Goal: Navigation & Orientation: Find specific page/section

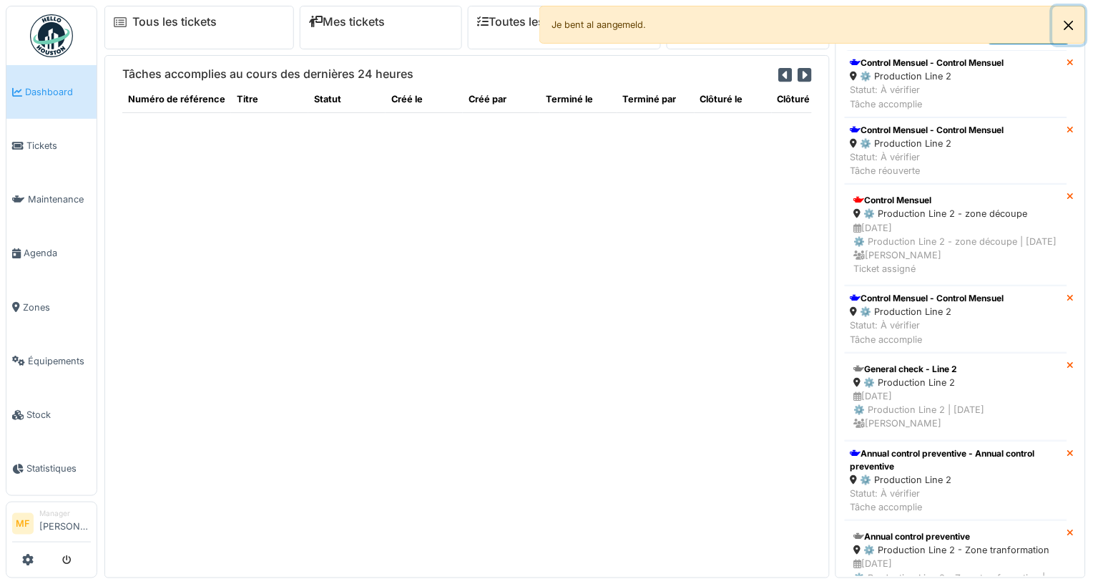
click at [1072, 21] on button "Close" at bounding box center [1069, 25] width 32 height 38
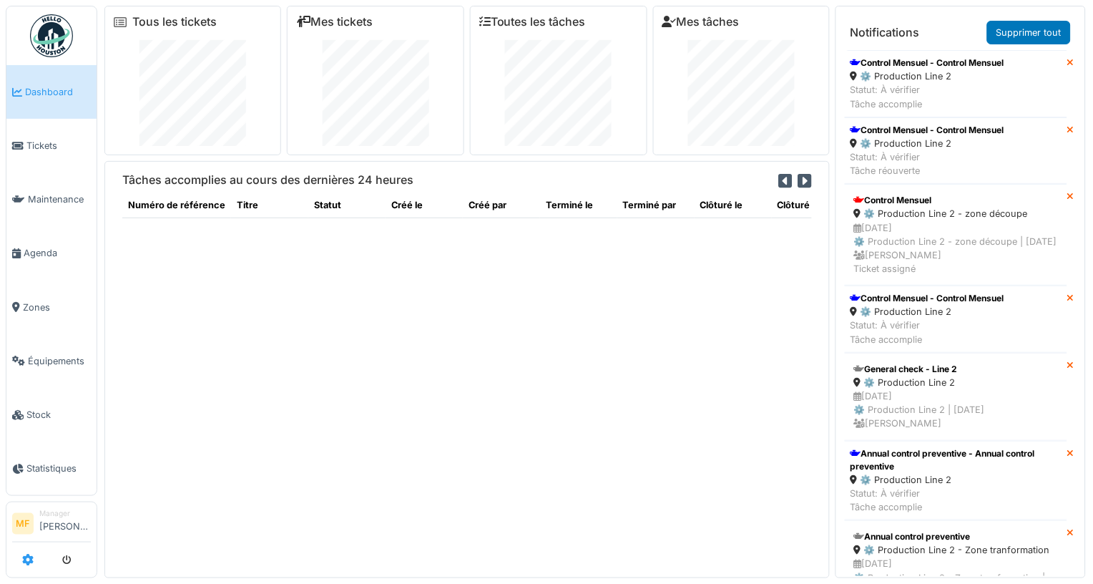
click at [26, 557] on icon at bounding box center [27, 559] width 11 height 11
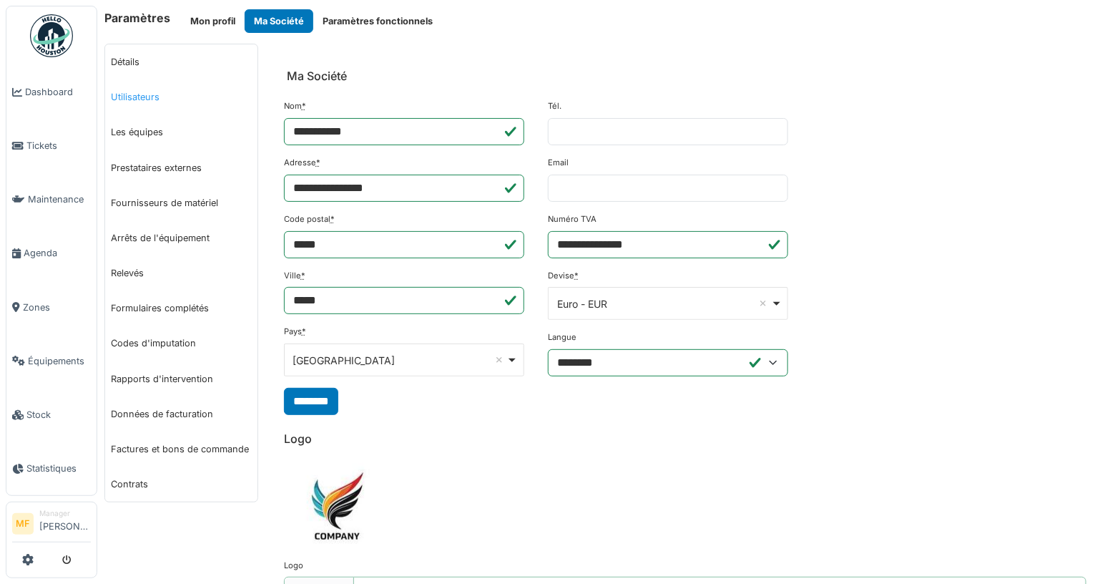
click at [159, 102] on link "Utilisateurs" at bounding box center [181, 96] width 152 height 35
select select "***"
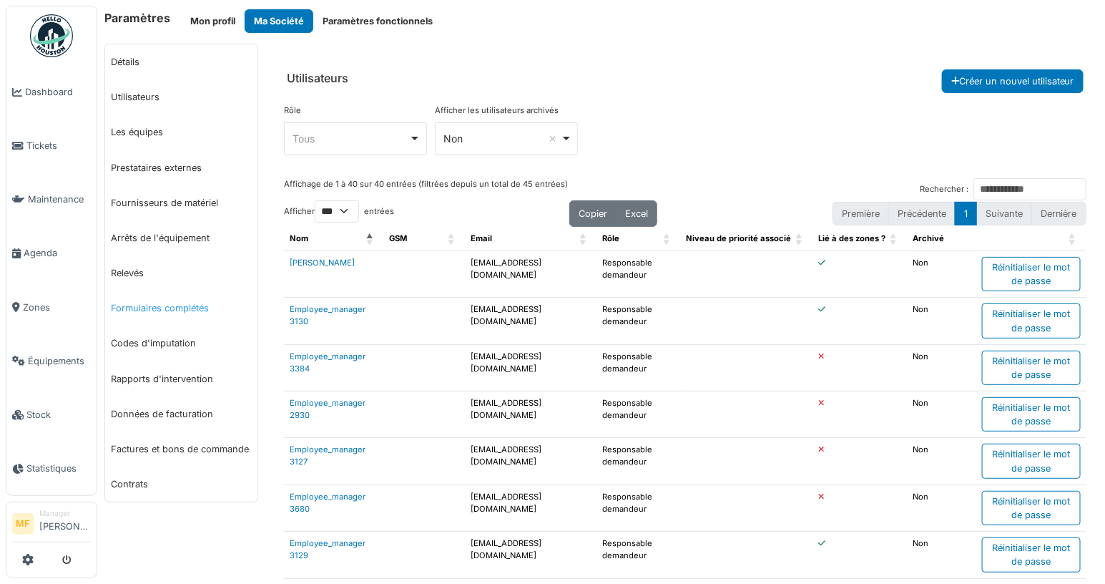
click at [167, 306] on link "Formulaires complétés" at bounding box center [181, 307] width 152 height 35
select select "***"
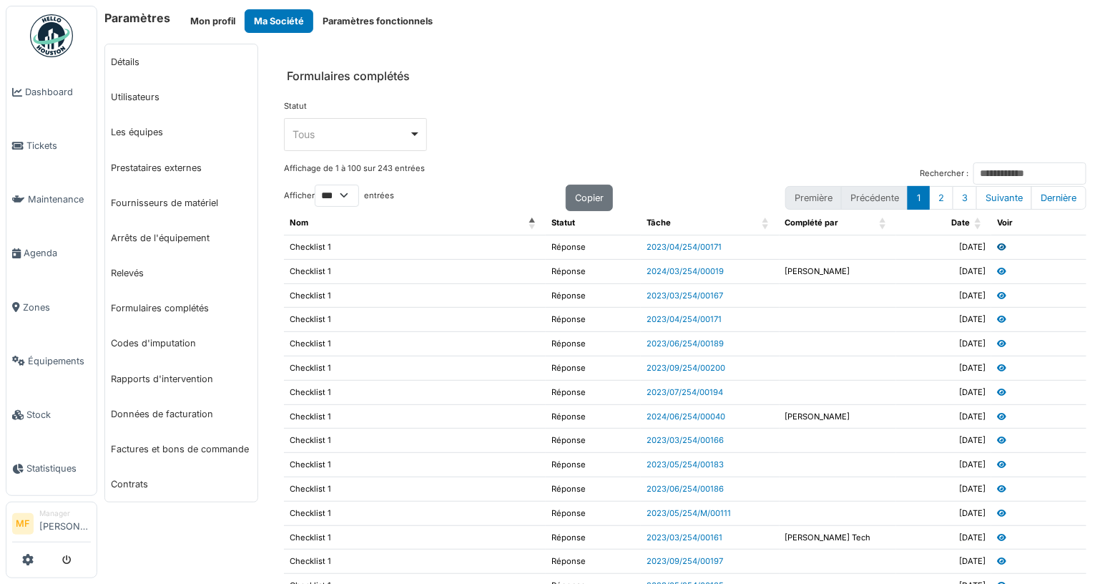
click at [997, 250] on icon at bounding box center [1001, 247] width 9 height 8
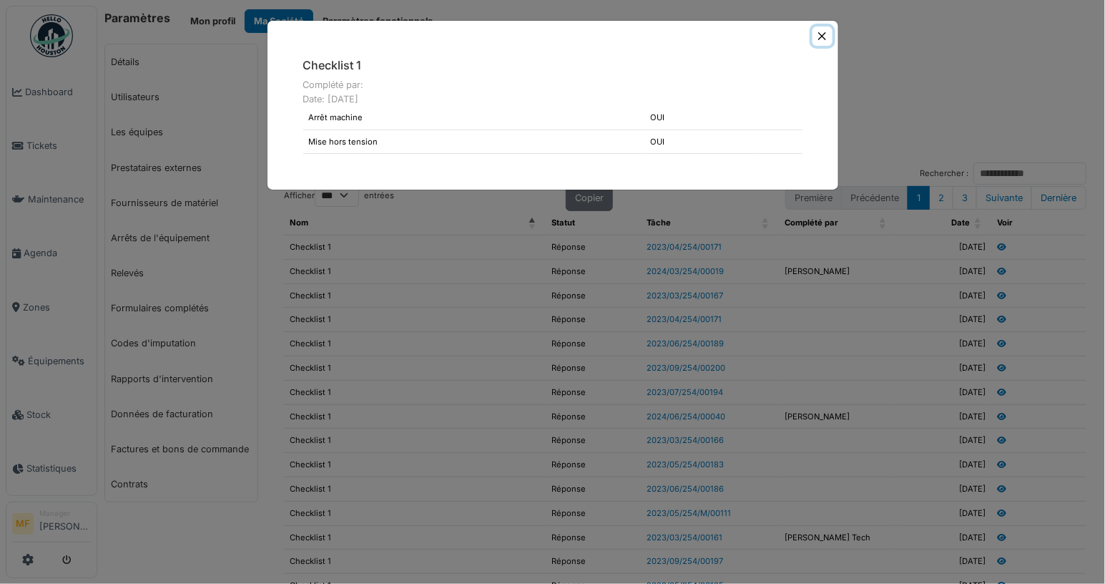
click at [821, 35] on button "Close" at bounding box center [822, 35] width 19 height 19
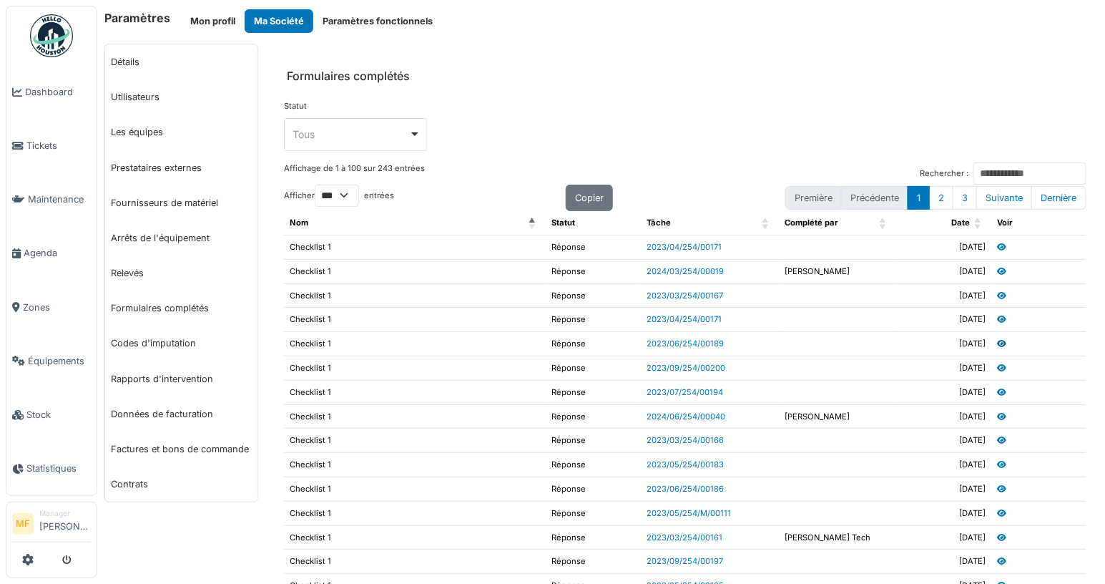
click at [997, 346] on icon at bounding box center [1001, 344] width 9 height 8
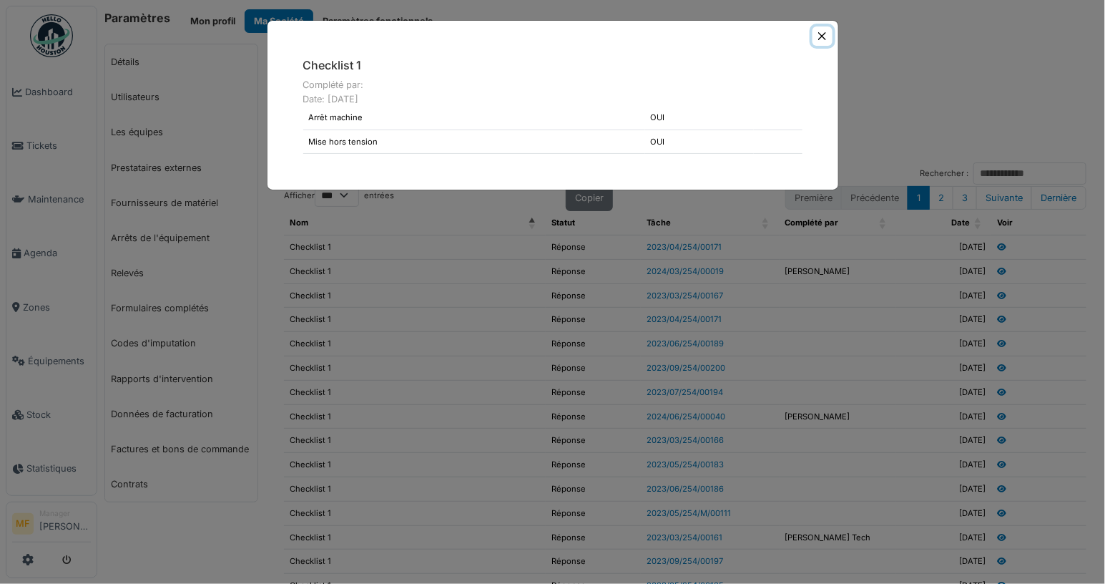
click at [819, 32] on button "Close" at bounding box center [822, 35] width 19 height 19
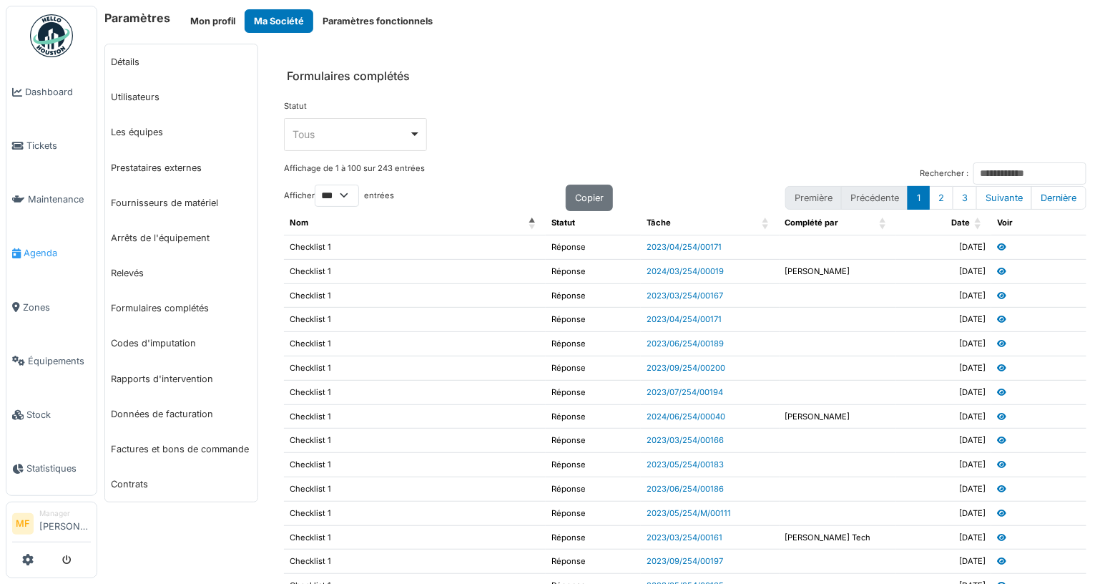
click at [56, 253] on span "Agenda" at bounding box center [57, 253] width 67 height 14
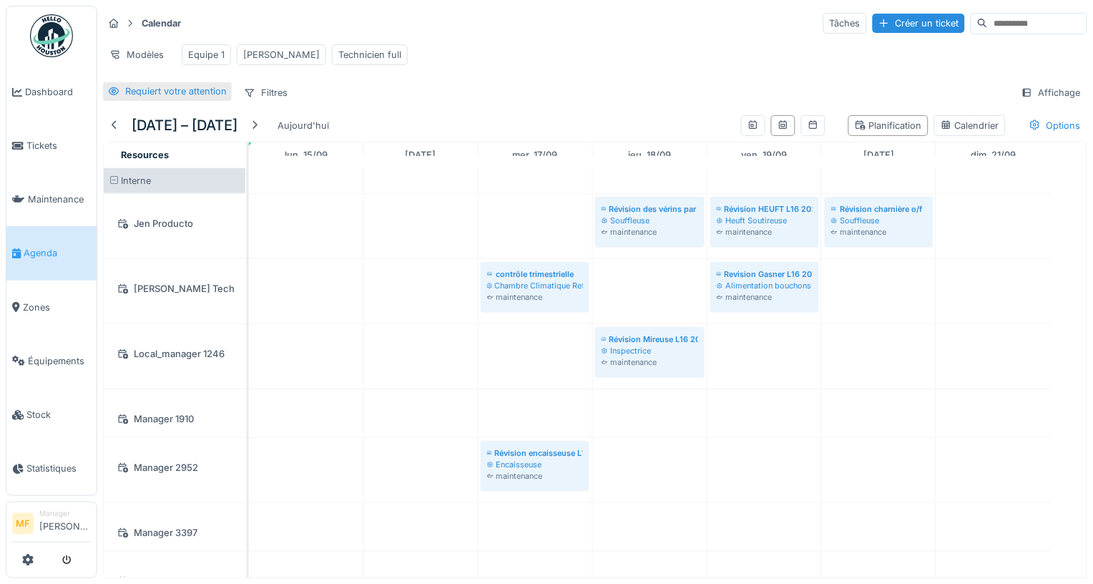
click at [150, 98] on div "Requiert votre attention" at bounding box center [176, 91] width 102 height 14
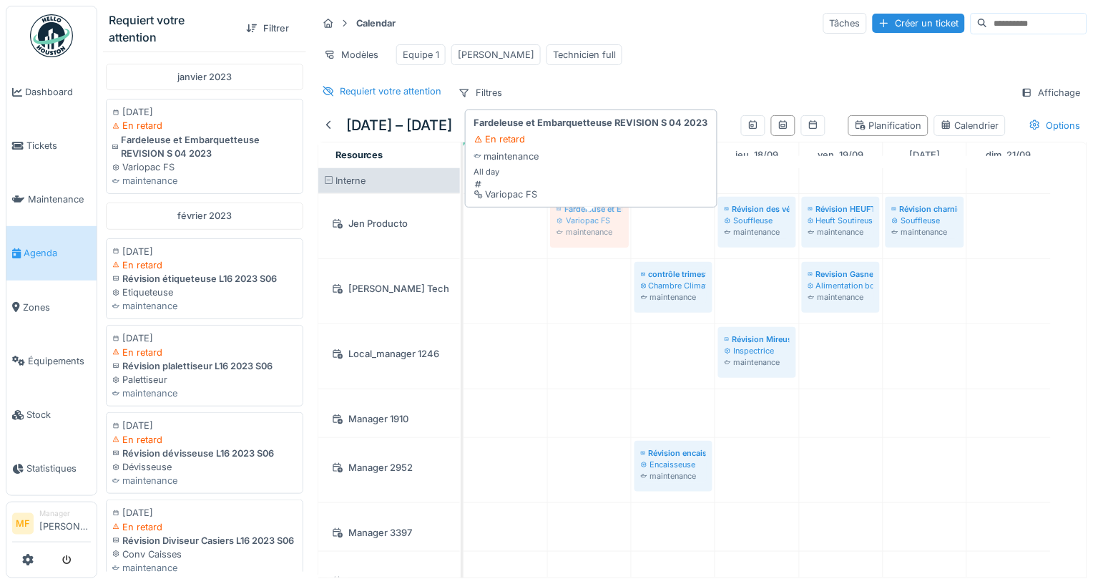
drag, startPoint x: 165, startPoint y: 152, endPoint x: 577, endPoint y: 252, distance: 424.8
click at [577, 252] on div "Requiert votre attention Filtrer janvier 2023 23/01/2023 En retard Fardeleuse e…" at bounding box center [595, 292] width 996 height 584
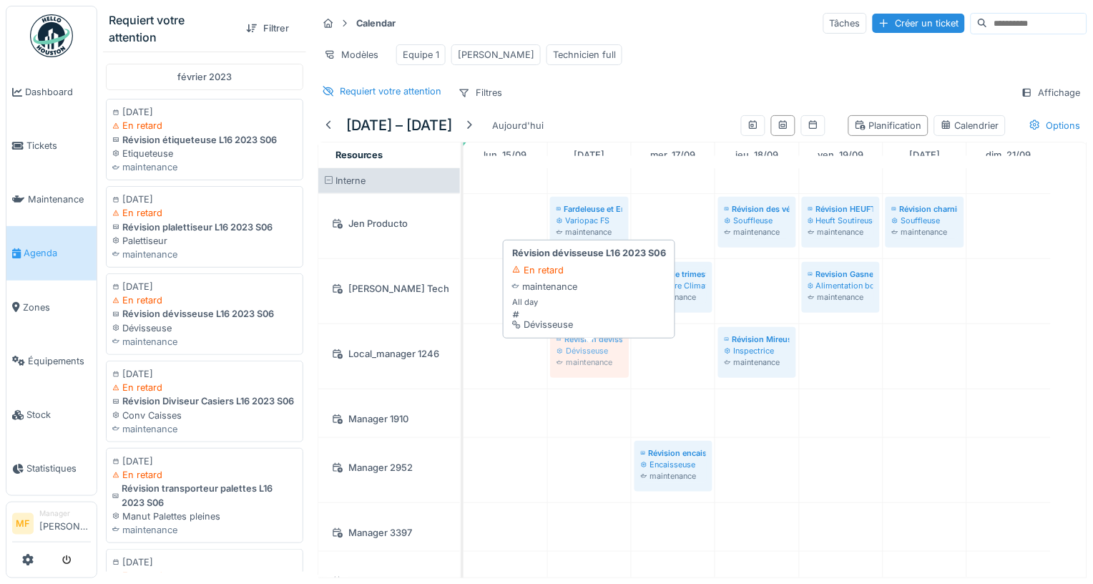
drag, startPoint x: 157, startPoint y: 346, endPoint x: 611, endPoint y: 376, distance: 455.3
click at [611, 376] on div "Requiert votre attention Filtrer février 2023 06/02/2023 En retard Révision éti…" at bounding box center [595, 292] width 996 height 584
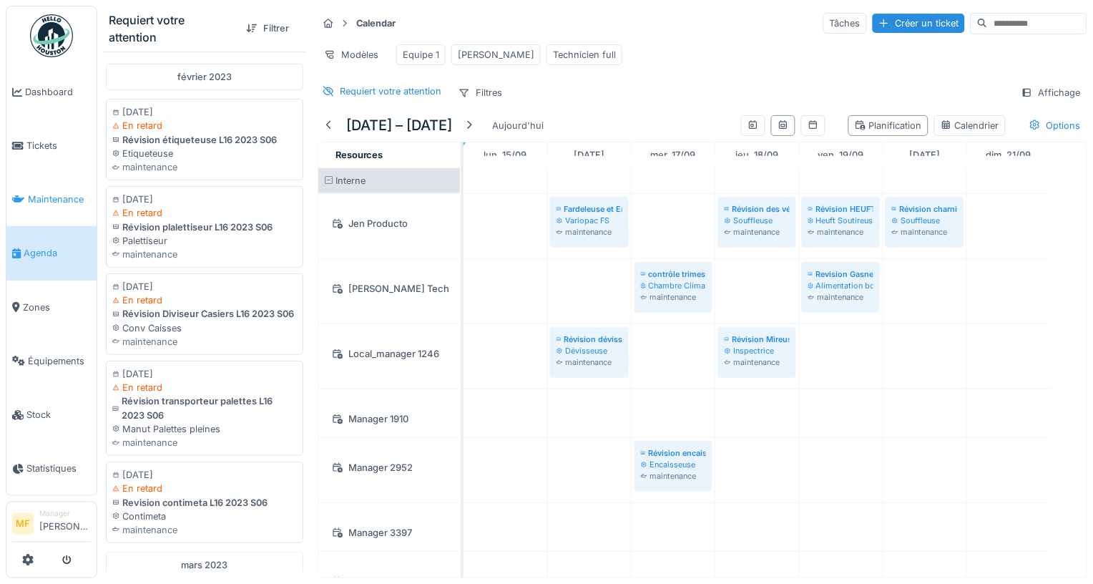
click at [47, 198] on span "Maintenance" at bounding box center [59, 199] width 63 height 14
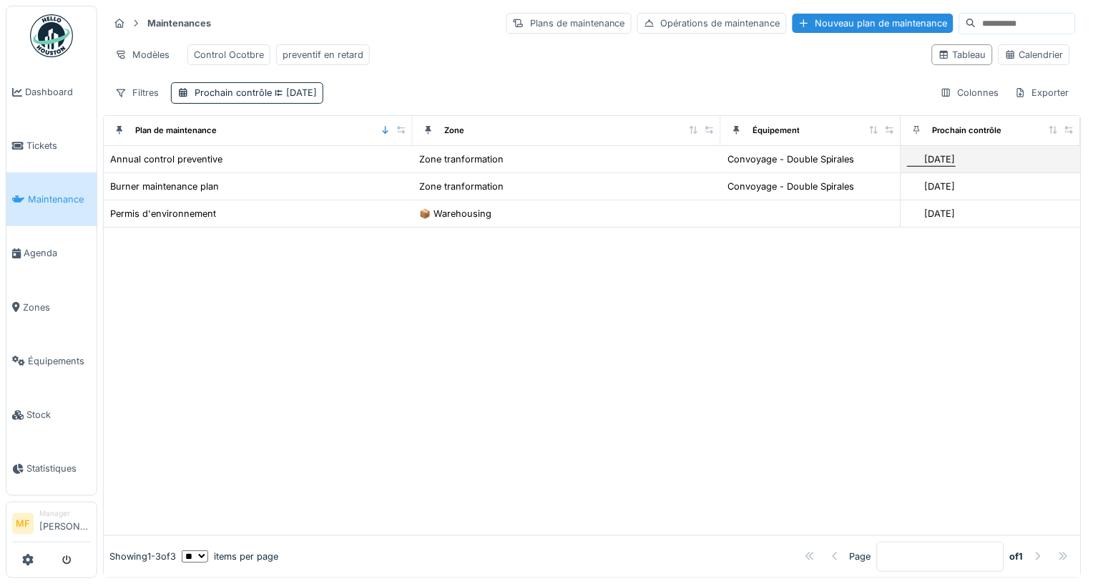
click at [925, 166] on div "[DATE]" at bounding box center [940, 159] width 31 height 14
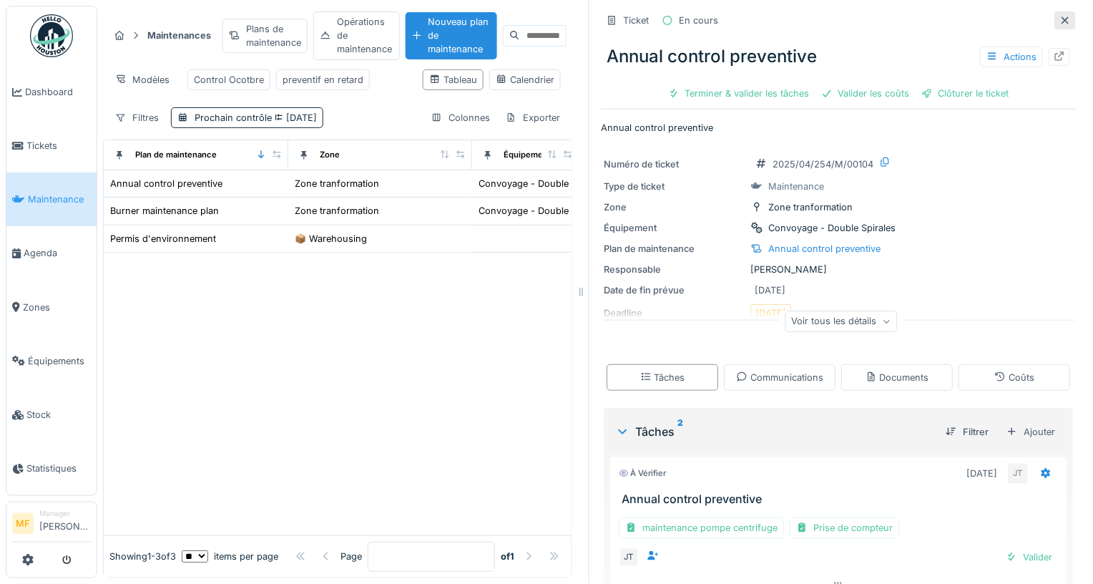
click at [1060, 17] on icon at bounding box center [1065, 20] width 11 height 9
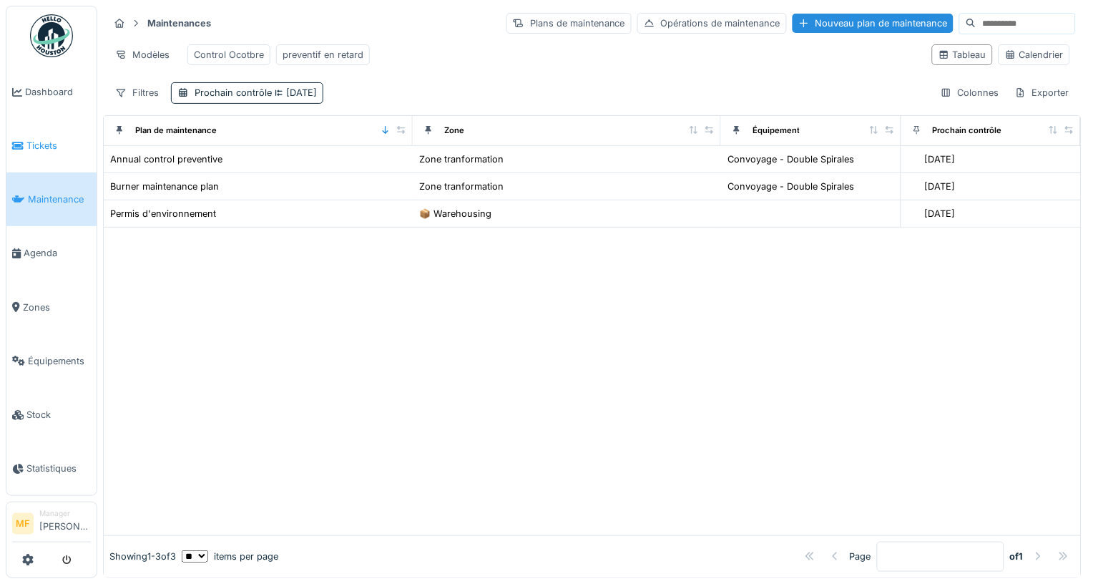
click at [36, 150] on span "Tickets" at bounding box center [58, 146] width 64 height 14
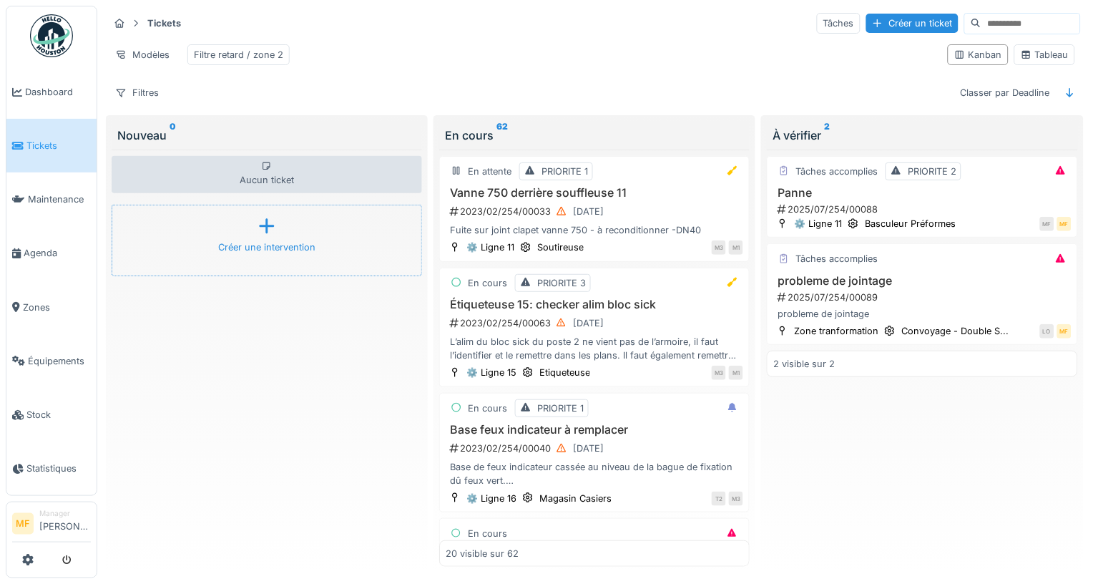
scroll to position [11, 0]
click at [333, 142] on div "Nouveau 0" at bounding box center [266, 135] width 299 height 17
